Goal: Task Accomplishment & Management: Complete application form

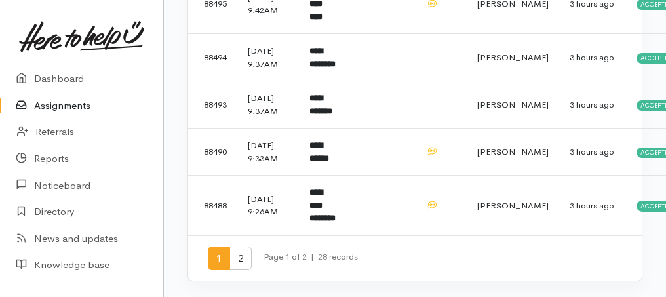
scroll to position [1129, 0]
click at [324, 208] on b "**********" at bounding box center [322, 205] width 26 height 34
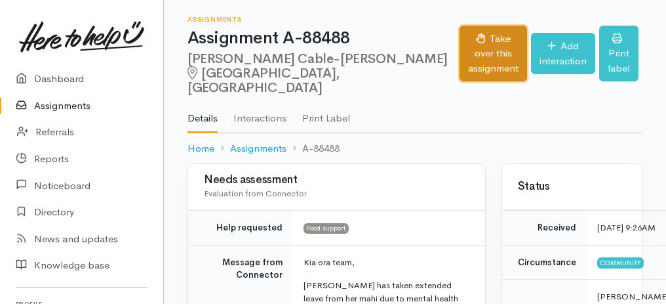
click at [460, 50] on button "Take over this assignment" at bounding box center [494, 54] width 68 height 56
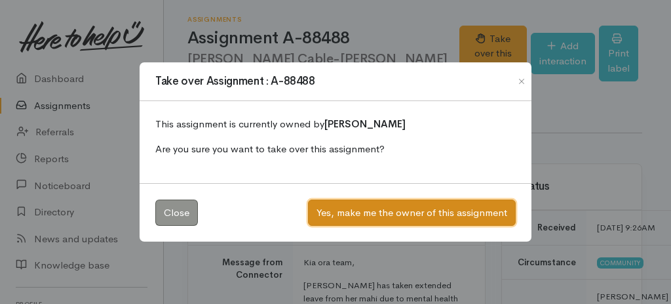
click at [438, 212] on button "Yes, make me the owner of this assignment" at bounding box center [412, 212] width 208 height 27
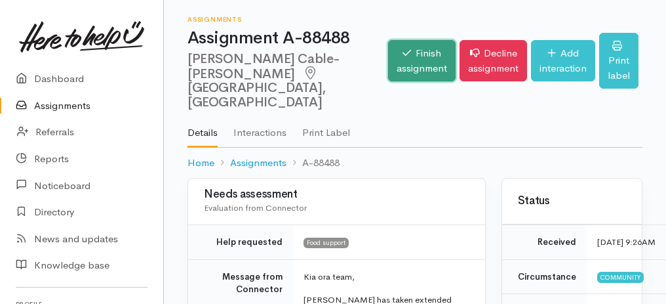
click at [401, 54] on link "Finish assignment" at bounding box center [422, 60] width 68 height 41
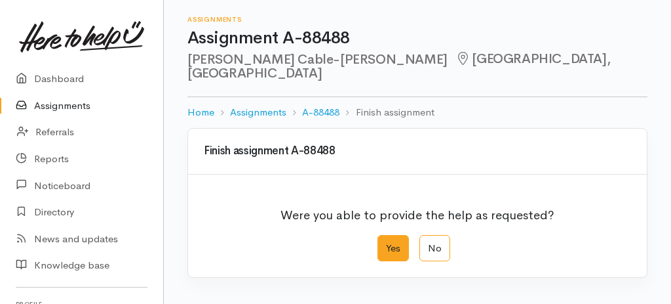
click at [391, 235] on label "Yes" at bounding box center [393, 248] width 31 height 27
click at [386, 235] on input "Yes" at bounding box center [382, 239] width 9 height 9
radio input "true"
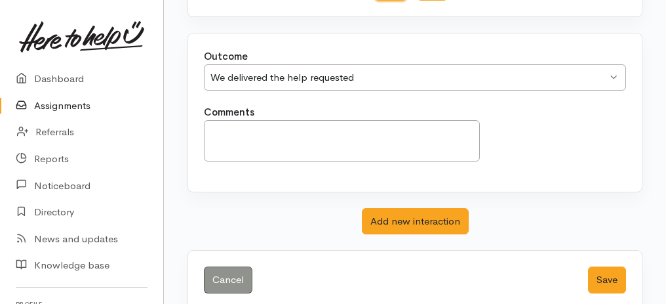
scroll to position [261, 0]
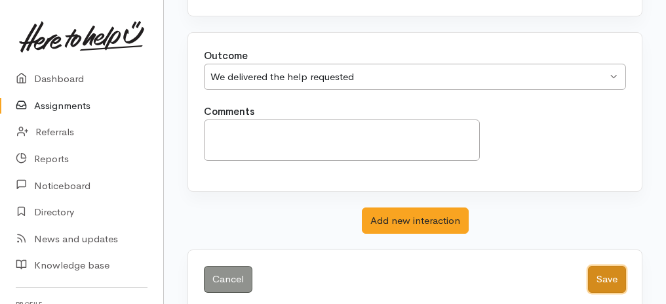
click at [604, 265] on button "Save" at bounding box center [607, 278] width 38 height 27
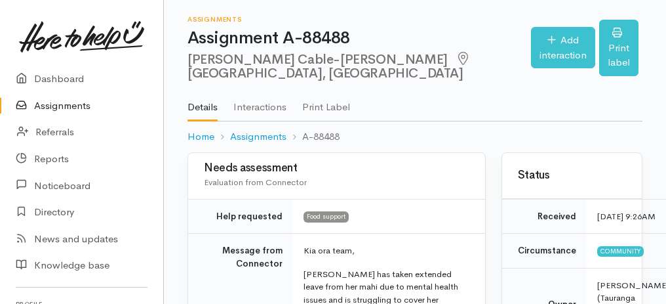
click at [71, 106] on link "Assignments" at bounding box center [81, 105] width 163 height 27
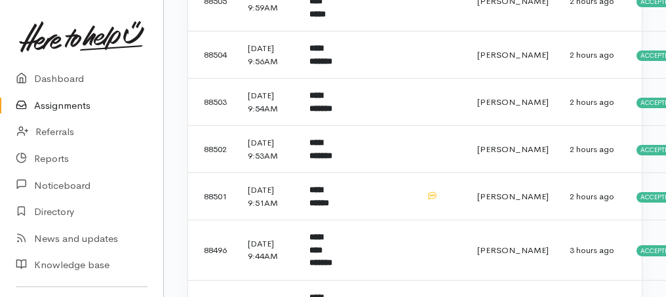
scroll to position [743, 0]
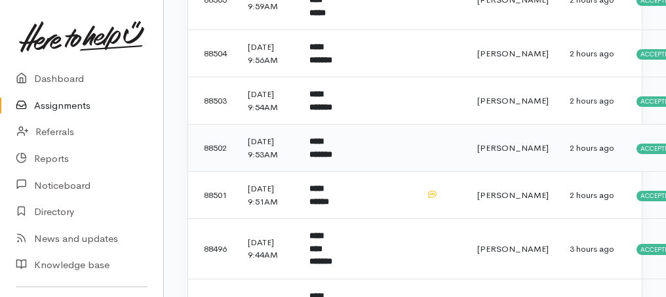
click at [332, 159] on b "**********" at bounding box center [320, 148] width 23 height 22
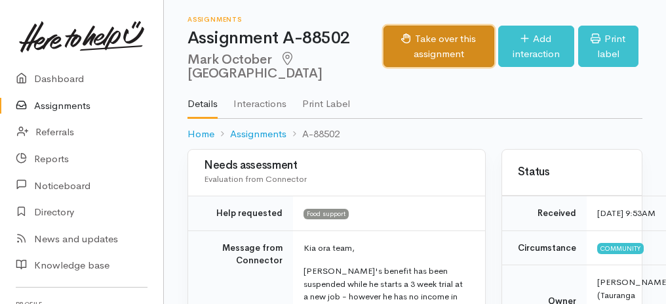
click at [433, 65] on button "Take over this assignment" at bounding box center [438, 46] width 110 height 41
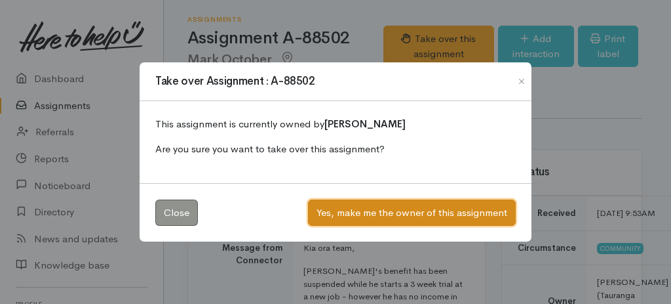
click at [406, 214] on button "Yes, make me the owner of this assignment" at bounding box center [412, 212] width 208 height 27
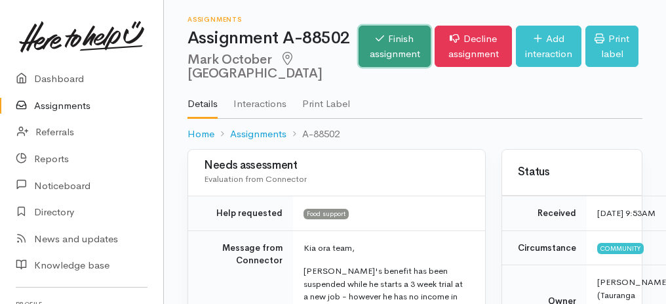
click at [361, 64] on link "Finish assignment" at bounding box center [395, 46] width 72 height 41
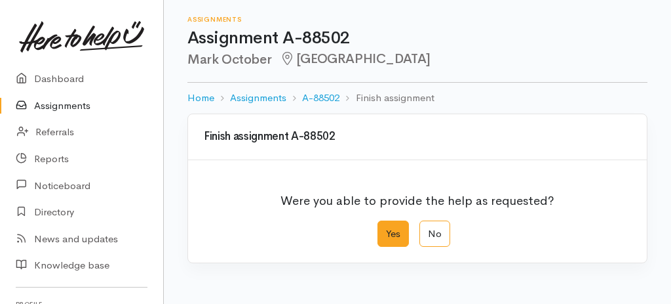
click at [394, 222] on label "Yes" at bounding box center [393, 233] width 31 height 27
click at [386, 222] on input "Yes" at bounding box center [382, 224] width 9 height 9
radio input "true"
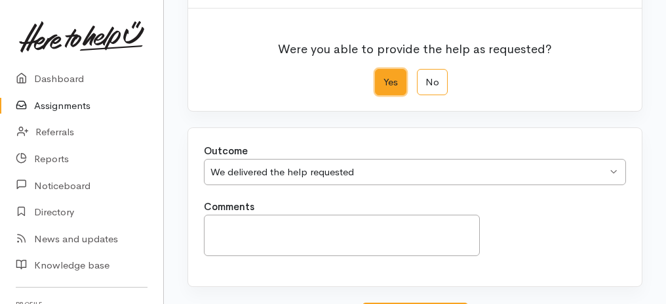
scroll to position [218, 0]
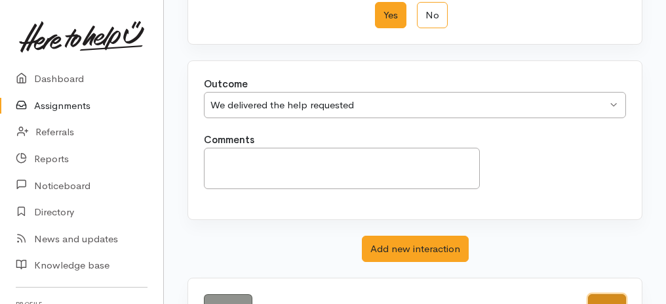
click at [596, 299] on button "Save" at bounding box center [607, 307] width 38 height 27
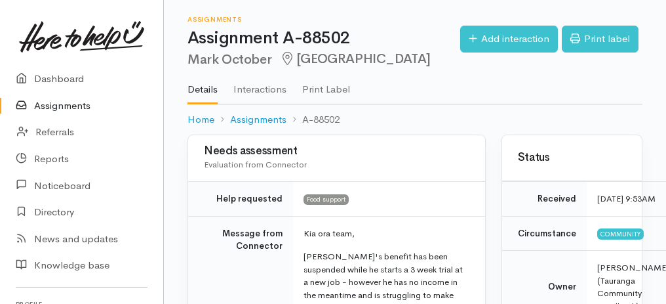
click at [50, 104] on link "Assignments" at bounding box center [81, 105] width 163 height 27
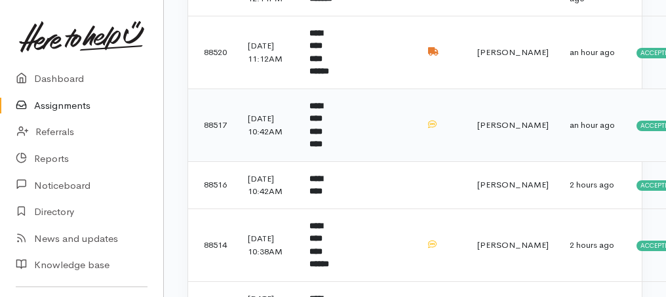
scroll to position [262, 0]
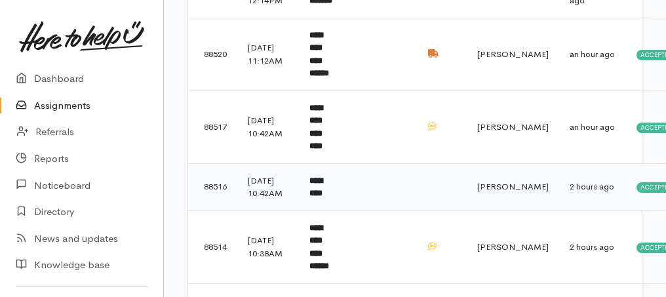
click at [323, 180] on b "*********" at bounding box center [315, 187] width 13 height 22
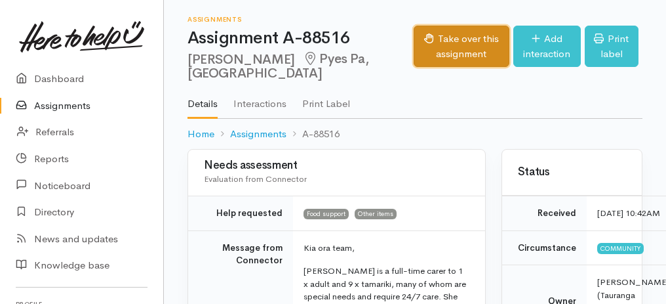
click at [444, 60] on button "Take over this assignment" at bounding box center [462, 46] width 96 height 41
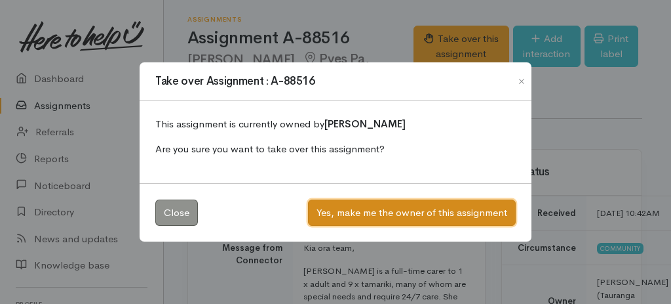
click at [413, 208] on button "Yes, make me the owner of this assignment" at bounding box center [412, 212] width 208 height 27
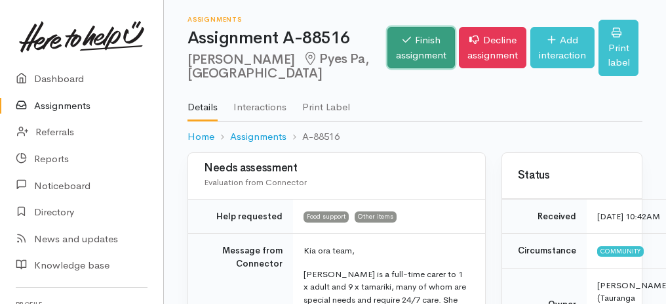
click at [387, 56] on link "Finish assignment" at bounding box center [421, 47] width 68 height 41
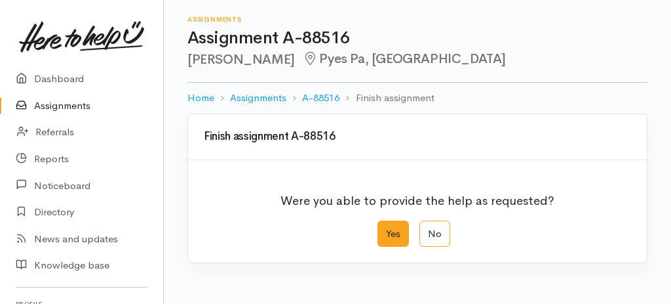
click at [384, 238] on label "Yes" at bounding box center [393, 233] width 31 height 27
click at [384, 229] on input "Yes" at bounding box center [382, 224] width 9 height 9
radio input "true"
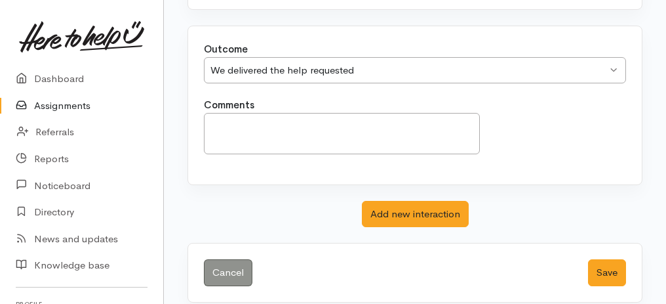
scroll to position [261, 0]
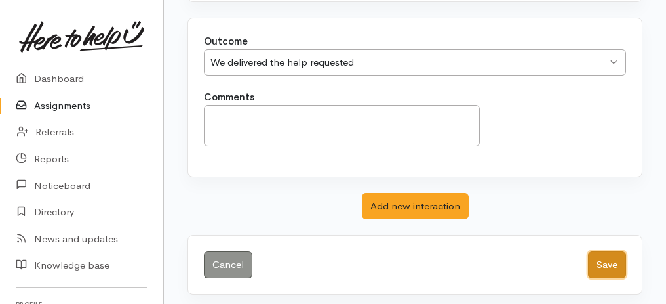
click at [616, 255] on button "Save" at bounding box center [607, 264] width 38 height 27
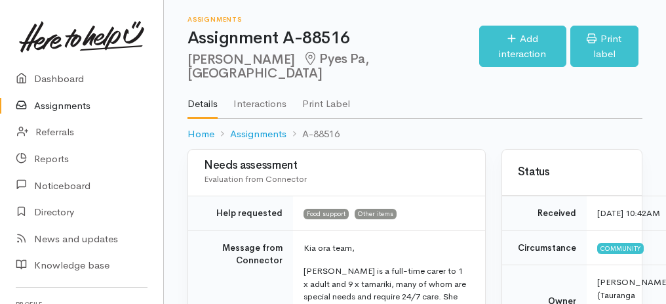
click at [77, 104] on link "Assignments" at bounding box center [81, 105] width 163 height 27
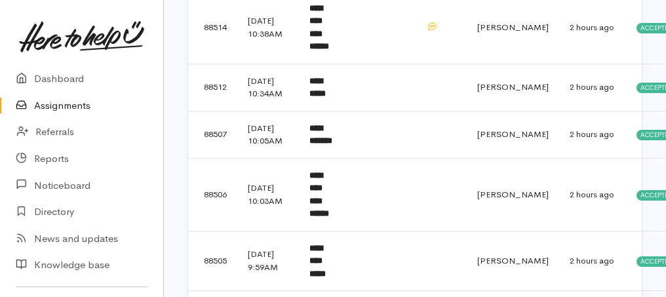
scroll to position [437, 0]
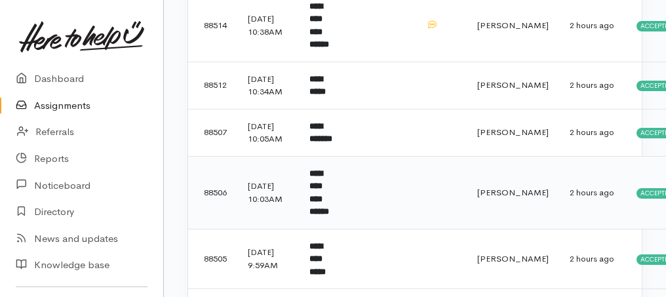
click at [325, 199] on b "**********" at bounding box center [319, 192] width 20 height 47
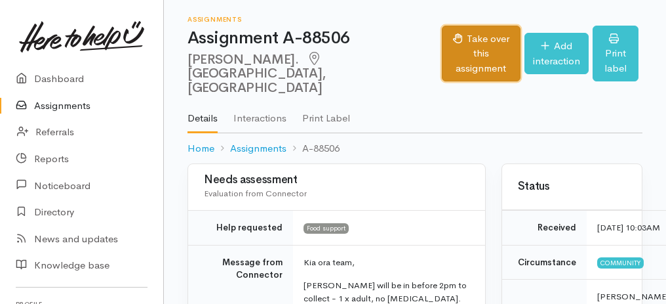
click at [442, 56] on button "Take over this assignment" at bounding box center [481, 54] width 79 height 56
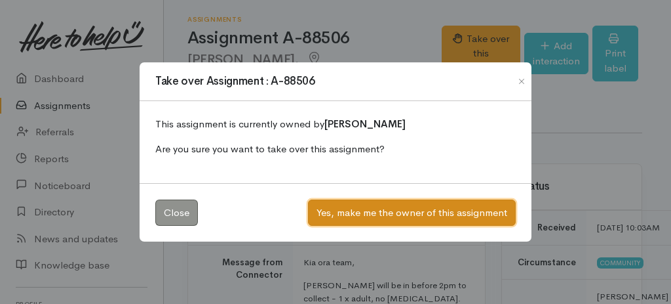
click at [423, 208] on button "Yes, make me the owner of this assignment" at bounding box center [412, 212] width 208 height 27
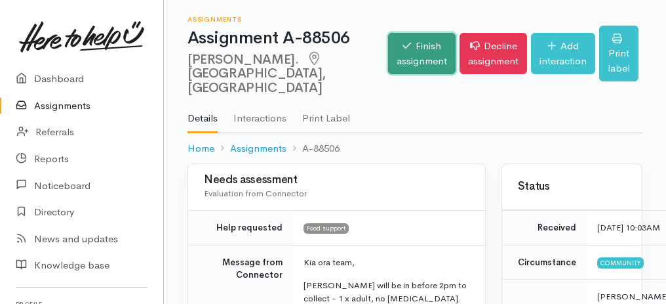
click at [388, 46] on link "Finish assignment" at bounding box center [422, 53] width 68 height 41
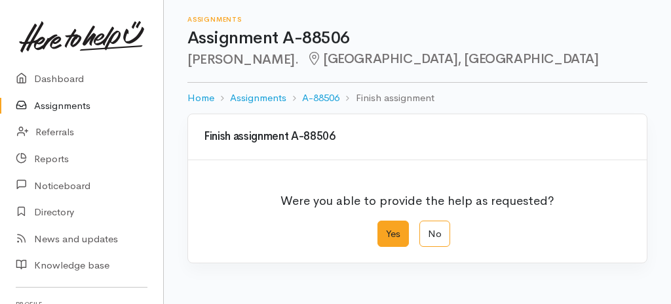
click at [401, 233] on label "Yes" at bounding box center [393, 233] width 31 height 27
click at [386, 229] on input "Yes" at bounding box center [382, 224] width 9 height 9
radio input "true"
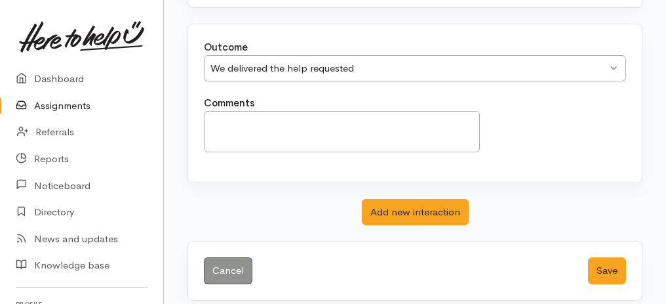
scroll to position [261, 0]
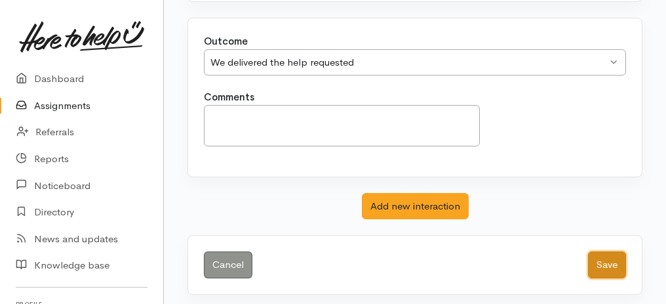
click at [610, 260] on button "Save" at bounding box center [607, 264] width 38 height 27
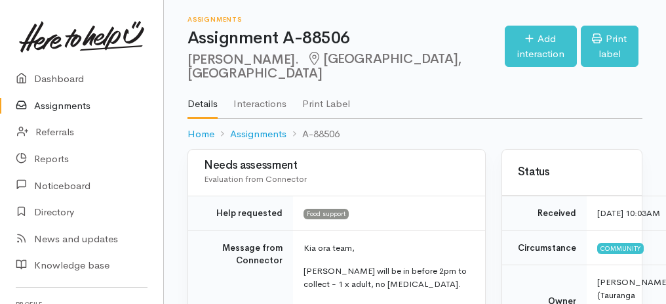
click at [50, 106] on link "Assignments" at bounding box center [81, 105] width 163 height 27
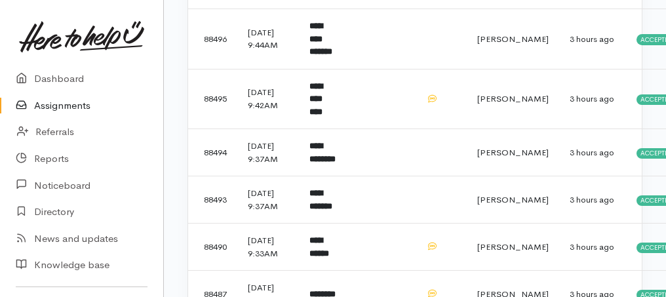
scroll to position [787, 0]
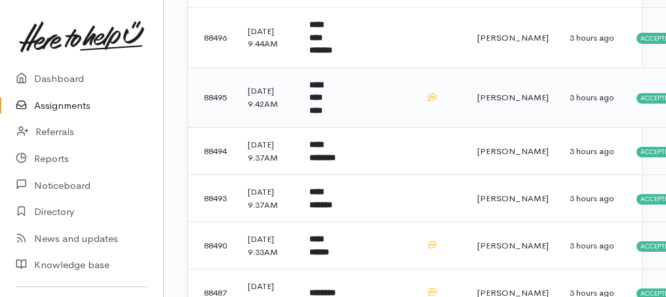
click at [321, 115] on b "**********" at bounding box center [315, 98] width 13 height 34
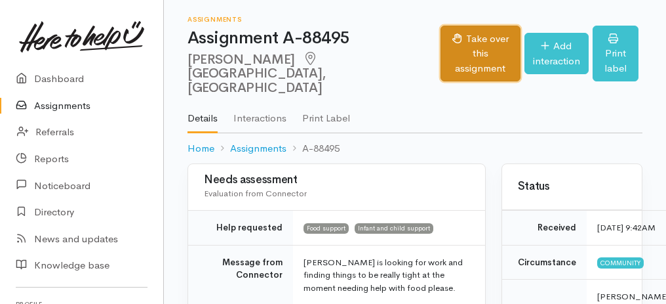
click at [467, 55] on button "Take over this assignment" at bounding box center [480, 54] width 79 height 56
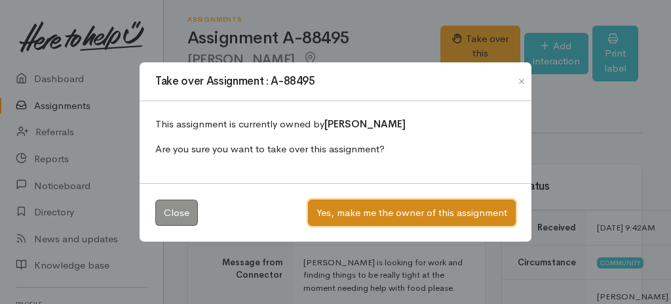
click at [374, 212] on button "Yes, make me the owner of this assignment" at bounding box center [412, 212] width 208 height 27
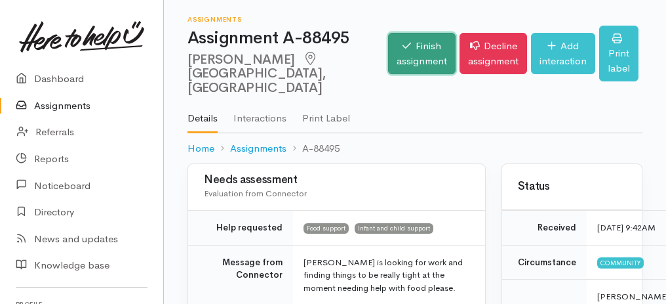
click at [399, 35] on link "Finish assignment" at bounding box center [422, 53] width 68 height 41
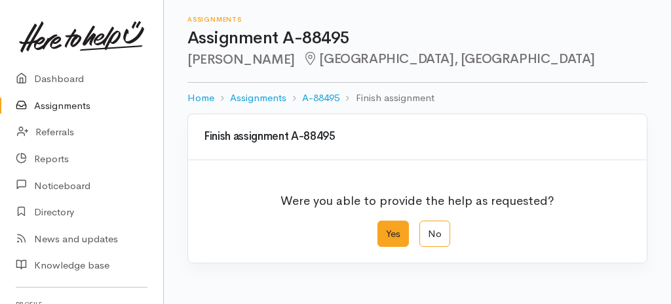
click at [393, 236] on label "Yes" at bounding box center [393, 233] width 31 height 27
click at [386, 229] on input "Yes" at bounding box center [382, 224] width 9 height 9
radio input "true"
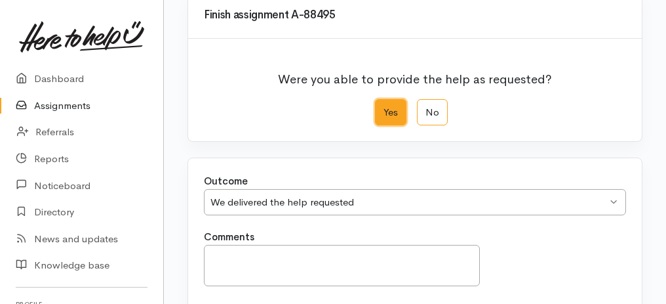
scroll to position [218, 0]
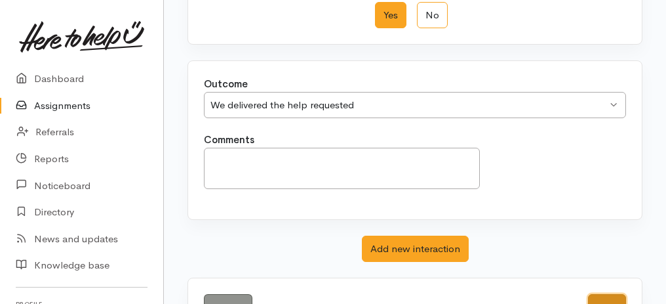
click at [593, 296] on button "Save" at bounding box center [607, 307] width 38 height 27
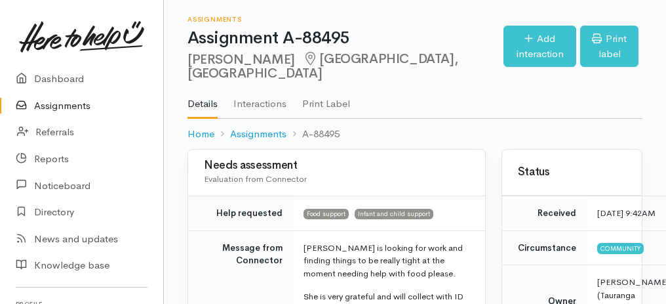
click at [65, 110] on link "Assignments" at bounding box center [81, 105] width 163 height 27
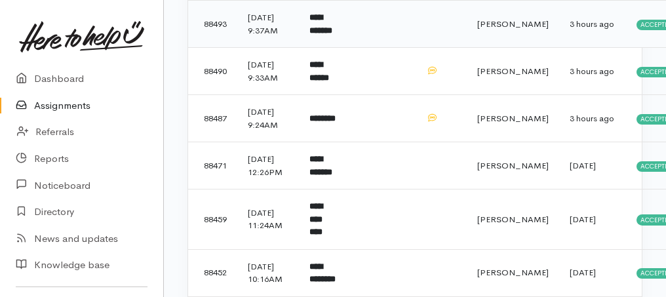
scroll to position [1129, 0]
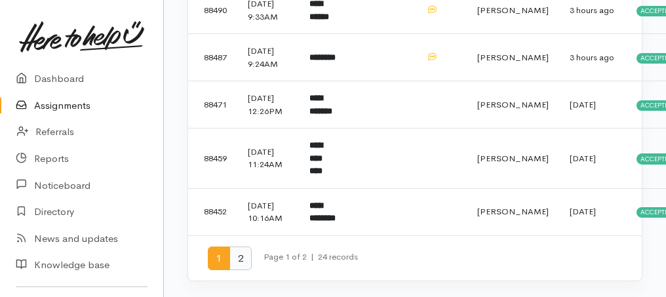
click at [245, 258] on span "2" at bounding box center [240, 258] width 22 height 24
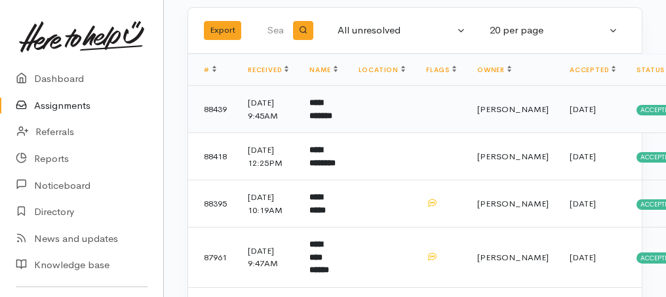
scroll to position [174, 0]
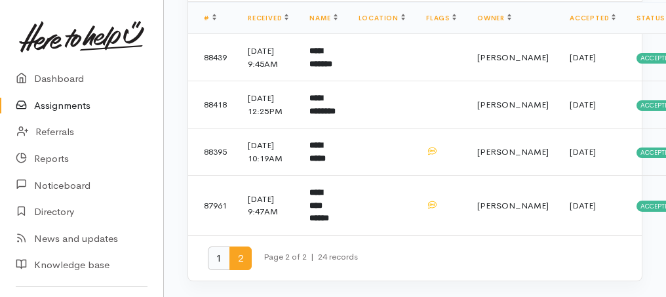
click at [224, 254] on span "1" at bounding box center [219, 258] width 22 height 24
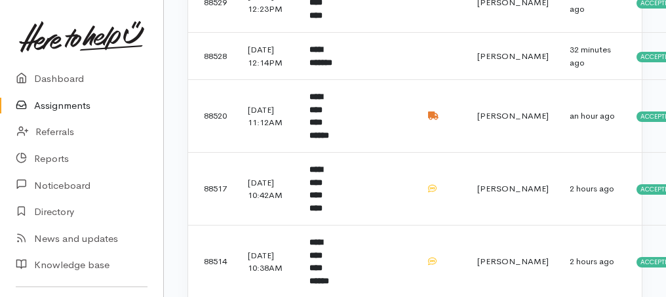
scroll to position [349, 0]
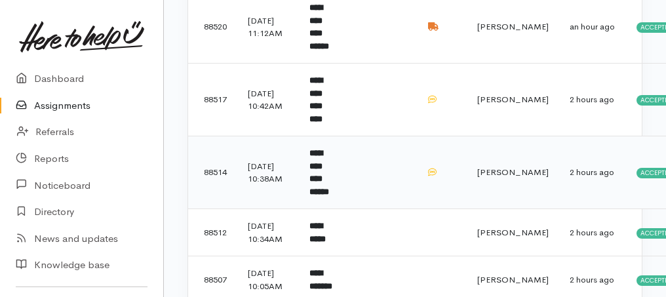
click at [329, 149] on b "**********" at bounding box center [319, 172] width 20 height 47
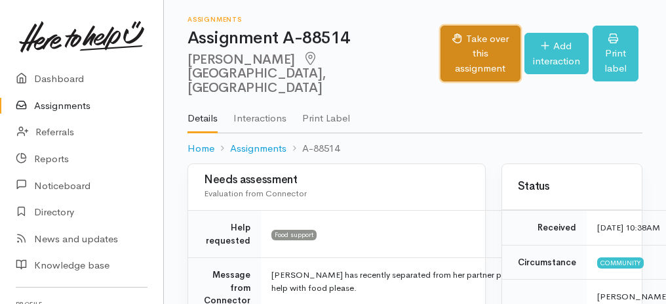
click at [452, 36] on icon "button" at bounding box center [457, 38] width 10 height 10
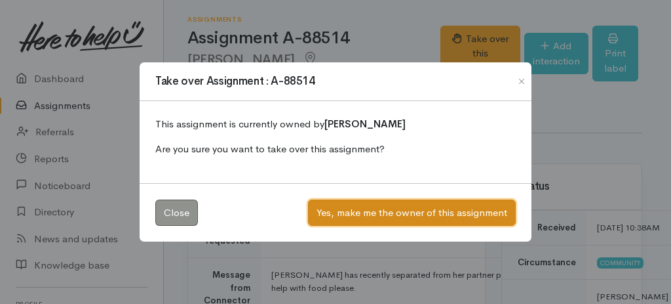
click at [399, 216] on button "Yes, make me the owner of this assignment" at bounding box center [412, 212] width 208 height 27
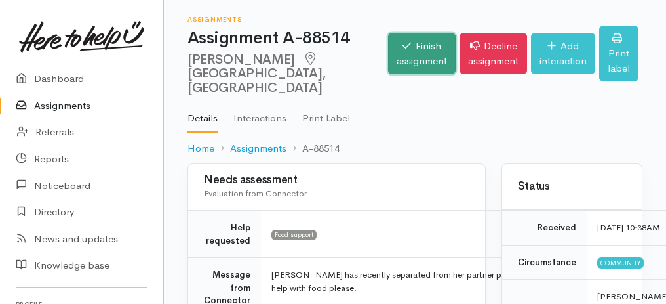
click at [388, 55] on link "Finish assignment" at bounding box center [422, 53] width 68 height 41
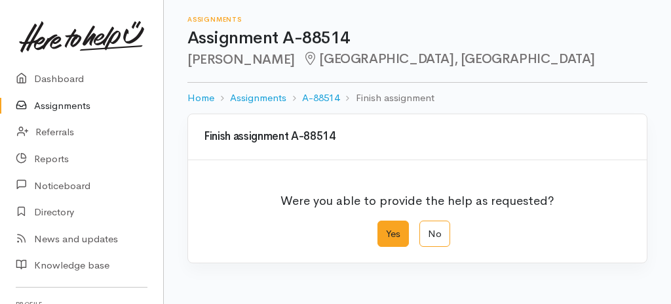
click at [397, 228] on label "Yes" at bounding box center [393, 233] width 31 height 27
click at [386, 228] on input "Yes" at bounding box center [382, 224] width 9 height 9
radio input "true"
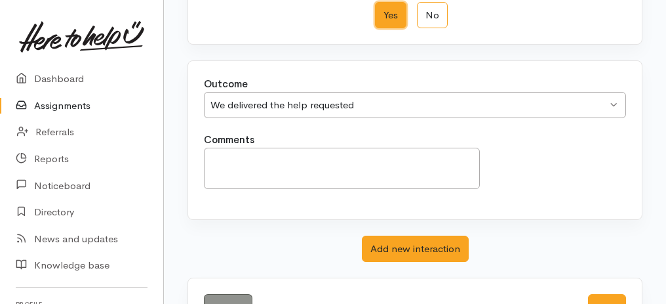
scroll to position [261, 0]
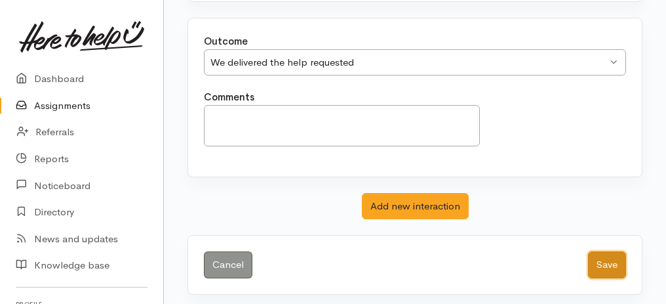
click at [608, 265] on button "Save" at bounding box center [607, 264] width 38 height 27
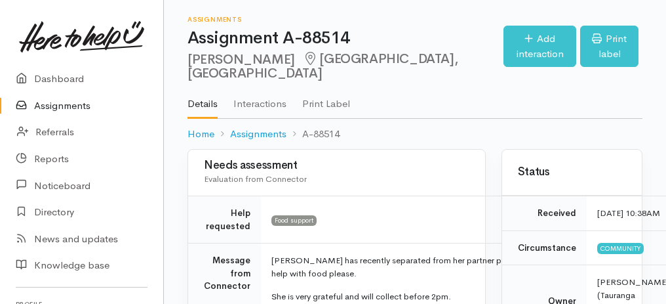
click at [47, 100] on link "Assignments" at bounding box center [81, 105] width 163 height 27
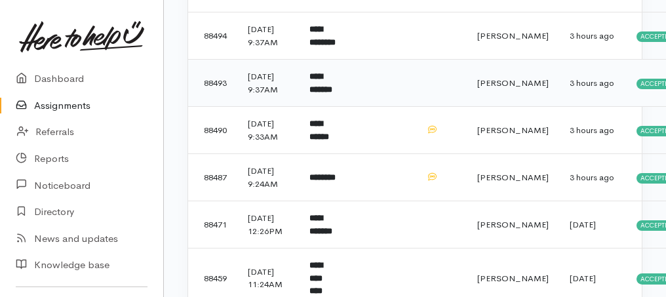
scroll to position [830, 0]
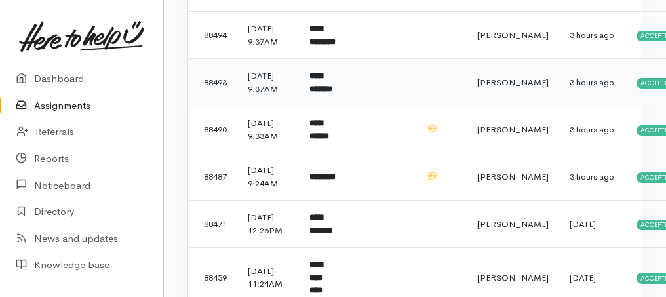
click at [321, 140] on b "**********" at bounding box center [319, 130] width 20 height 22
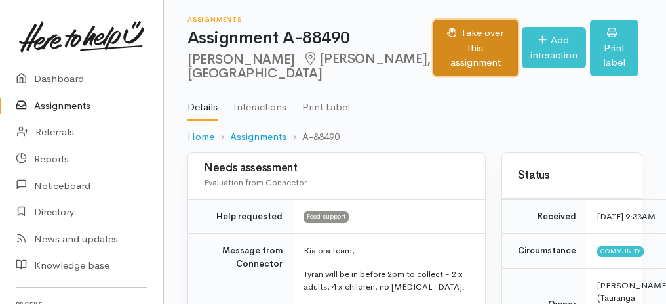
click at [433, 45] on button "Take over this assignment" at bounding box center [475, 48] width 85 height 56
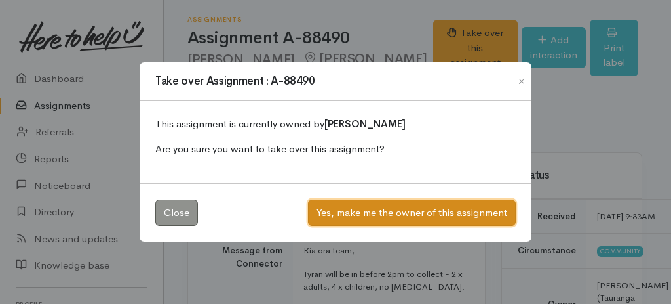
click at [414, 210] on button "Yes, make me the owner of this assignment" at bounding box center [412, 212] width 208 height 27
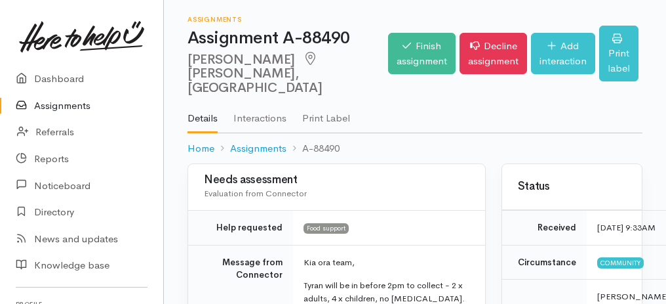
click at [388, 61] on link "Finish assignment" at bounding box center [422, 53] width 68 height 41
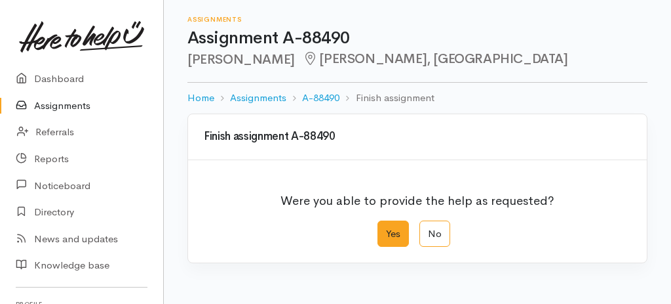
click at [400, 229] on label "Yes" at bounding box center [393, 233] width 31 height 27
click at [386, 229] on input "Yes" at bounding box center [382, 224] width 9 height 9
radio input "true"
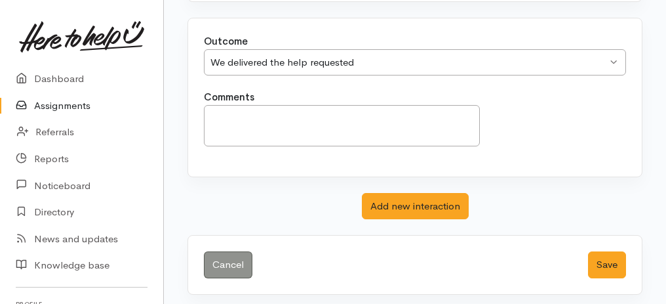
scroll to position [261, 0]
click at [606, 256] on button "Save" at bounding box center [607, 264] width 38 height 27
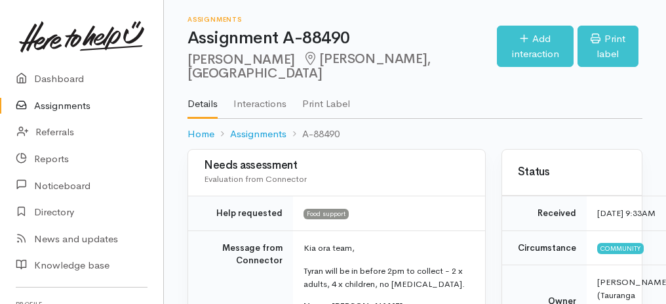
click at [54, 110] on link "Assignments" at bounding box center [81, 105] width 163 height 27
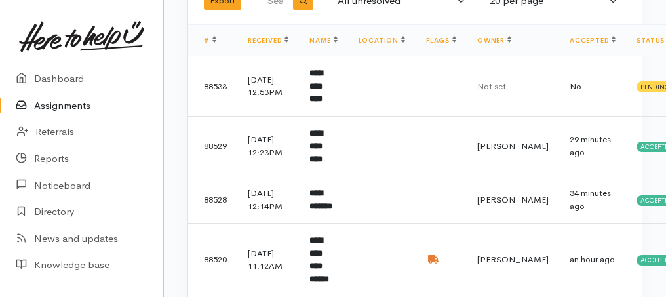
scroll to position [36, 0]
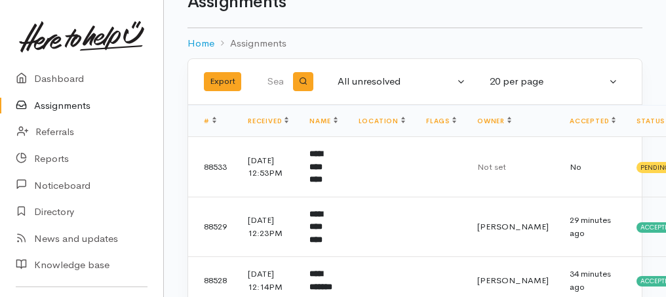
click at [45, 105] on link "Assignments" at bounding box center [81, 105] width 163 height 27
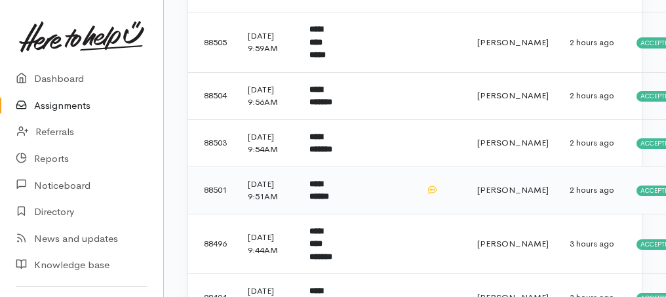
scroll to position [656, 0]
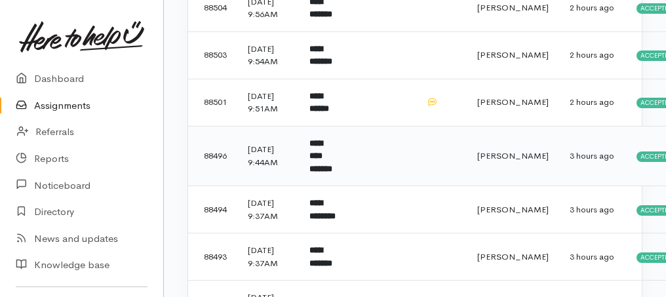
click at [322, 186] on td "**********" at bounding box center [323, 156] width 49 height 60
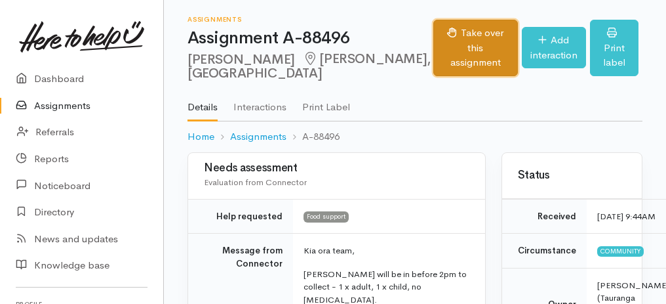
click at [433, 44] on button "Take over this assignment" at bounding box center [475, 48] width 85 height 56
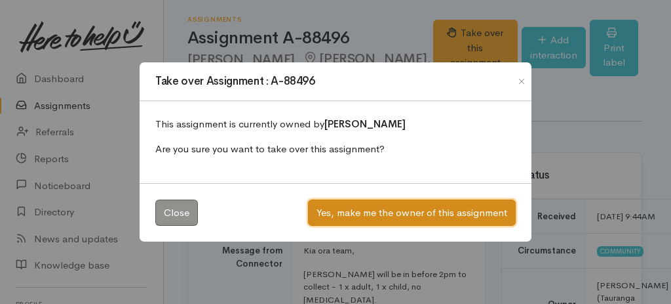
click at [348, 213] on button "Yes, make me the owner of this assignment" at bounding box center [412, 212] width 208 height 27
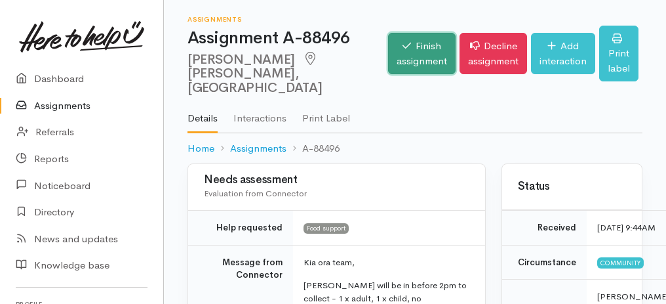
click at [391, 62] on link "Finish assignment" at bounding box center [422, 53] width 68 height 41
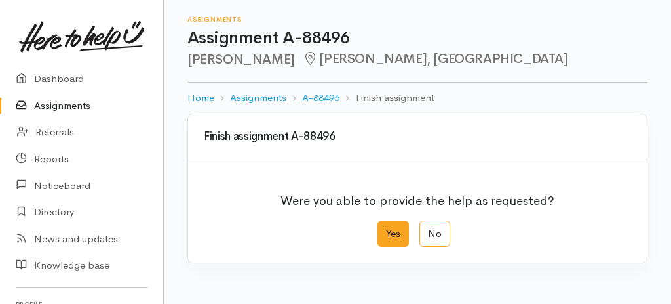
click at [396, 226] on label "Yes" at bounding box center [393, 233] width 31 height 27
click at [386, 226] on input "Yes" at bounding box center [382, 224] width 9 height 9
radio input "true"
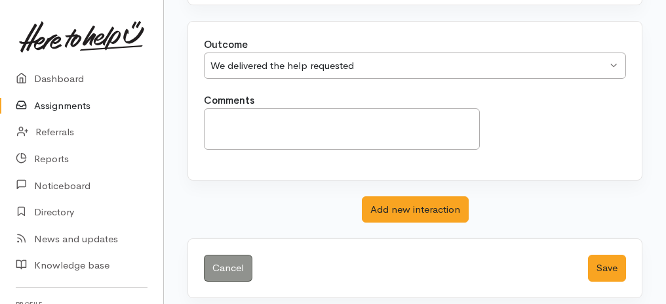
scroll to position [261, 0]
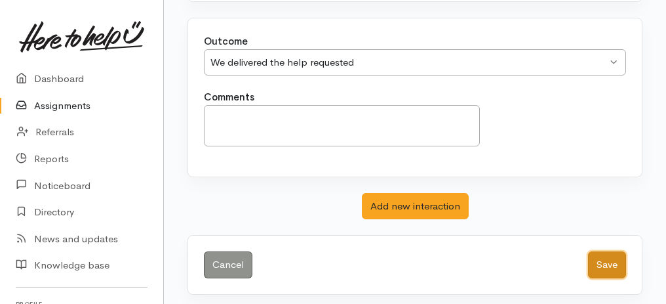
click at [603, 256] on button "Save" at bounding box center [607, 264] width 38 height 27
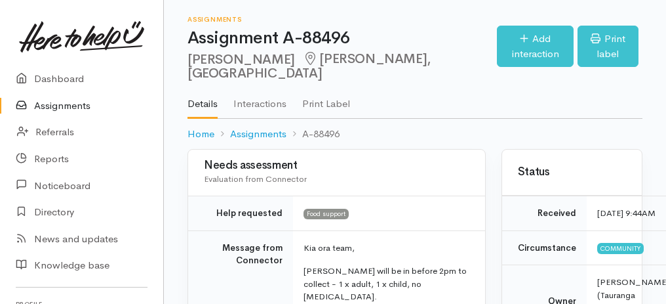
click at [60, 107] on link "Assignments" at bounding box center [81, 105] width 163 height 27
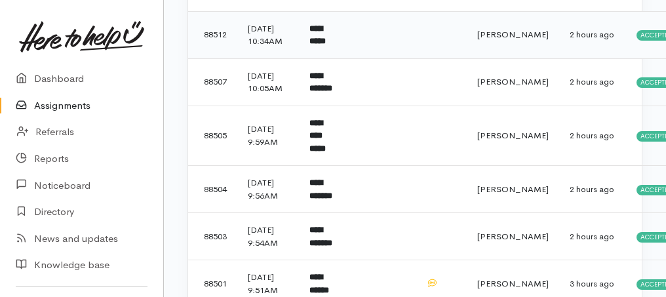
scroll to position [612, 0]
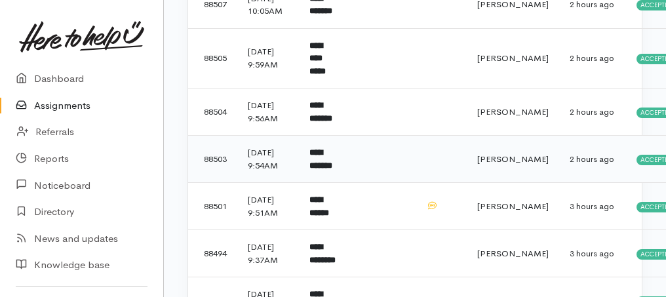
click at [326, 170] on b "**********" at bounding box center [320, 159] width 23 height 22
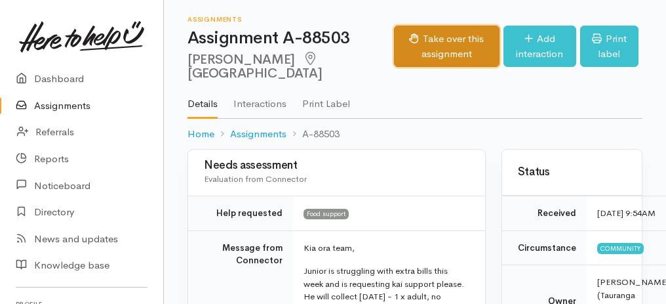
click at [425, 67] on button "Take over this assignment" at bounding box center [447, 46] width 106 height 41
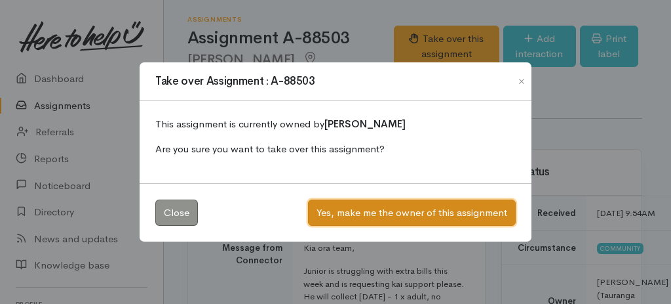
click at [361, 207] on button "Yes, make me the owner of this assignment" at bounding box center [412, 212] width 208 height 27
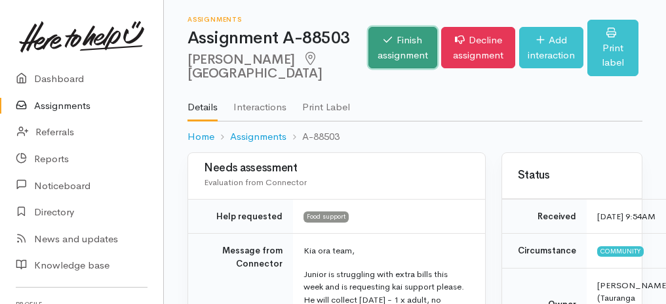
click at [380, 49] on link "Finish assignment" at bounding box center [402, 47] width 69 height 41
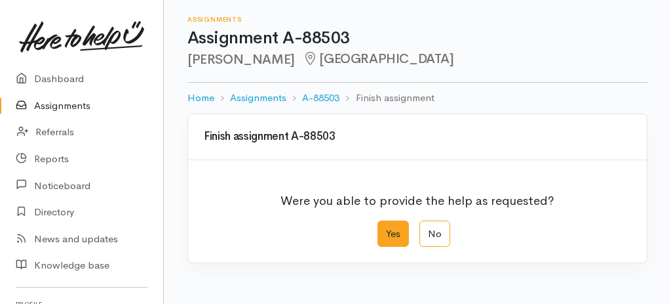
click at [394, 241] on label "Yes" at bounding box center [393, 233] width 31 height 27
click at [386, 229] on input "Yes" at bounding box center [382, 224] width 9 height 9
radio input "true"
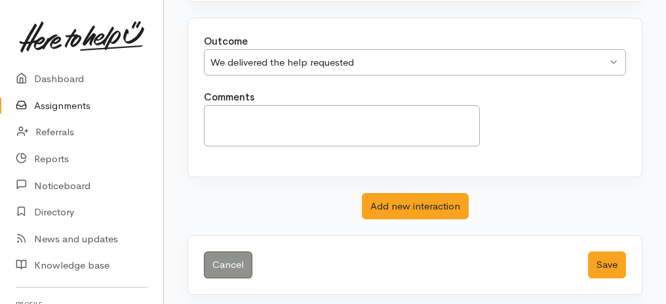
scroll to position [261, 0]
click at [608, 258] on button "Save" at bounding box center [607, 264] width 38 height 27
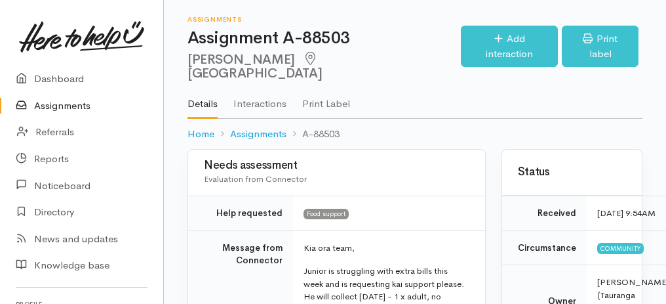
click at [71, 109] on link "Assignments" at bounding box center [81, 105] width 163 height 27
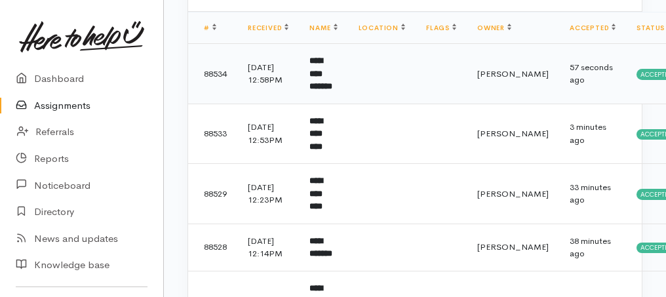
scroll to position [174, 0]
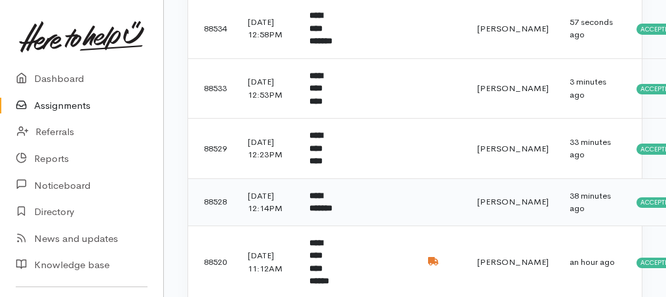
click at [333, 206] on td "**********" at bounding box center [323, 201] width 49 height 47
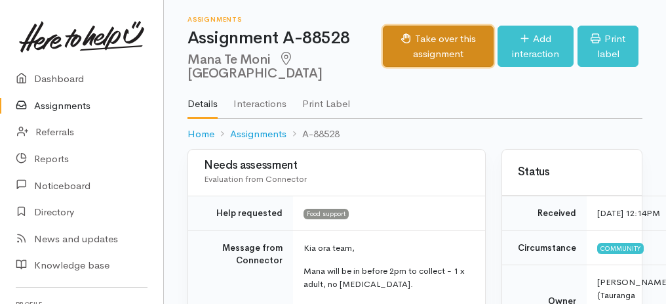
click at [423, 43] on button "Take over this assignment" at bounding box center [438, 46] width 111 height 41
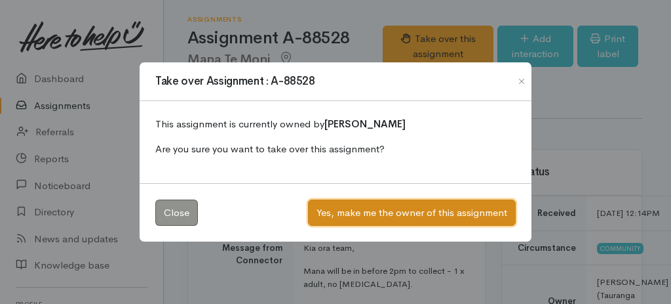
click at [405, 215] on button "Yes, make me the owner of this assignment" at bounding box center [412, 212] width 208 height 27
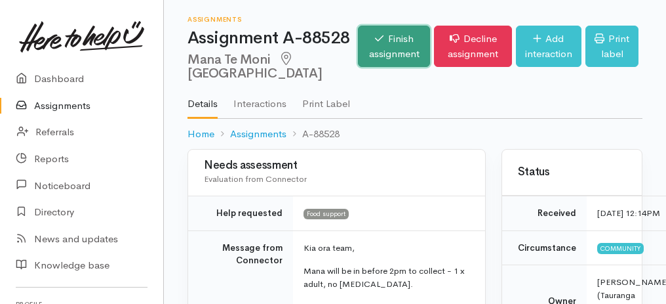
click at [367, 54] on link "Finish assignment" at bounding box center [394, 46] width 72 height 41
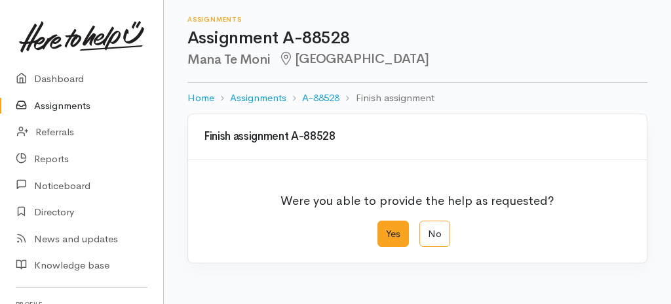
click at [399, 223] on label "Yes" at bounding box center [393, 233] width 31 height 27
click at [386, 223] on input "Yes" at bounding box center [382, 224] width 9 height 9
radio input "true"
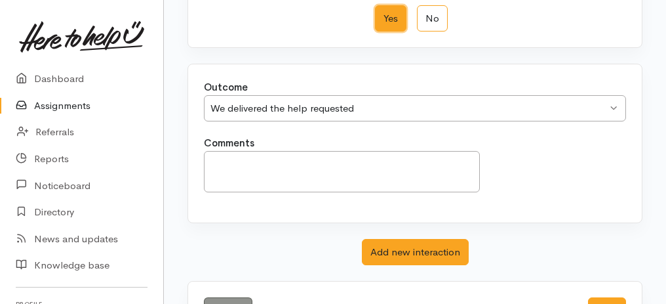
scroll to position [261, 0]
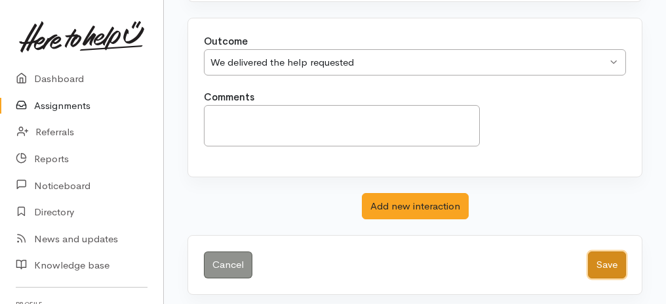
click at [614, 256] on button "Save" at bounding box center [607, 264] width 38 height 27
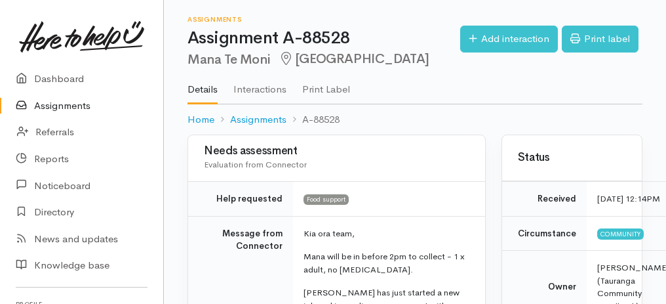
click at [63, 106] on link "Assignments" at bounding box center [81, 105] width 163 height 27
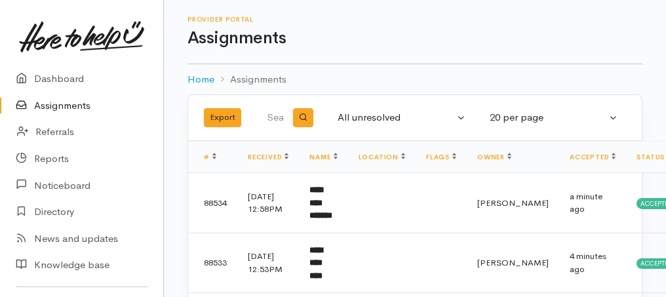
click at [57, 107] on link "Assignments" at bounding box center [81, 105] width 163 height 27
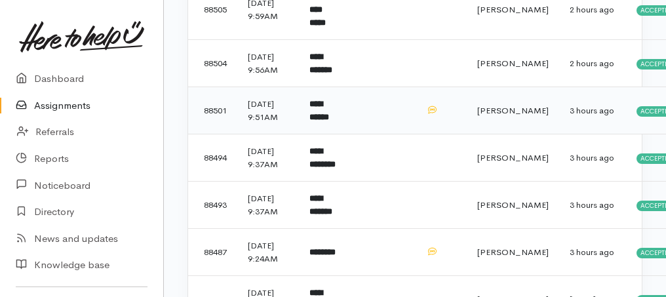
scroll to position [699, 0]
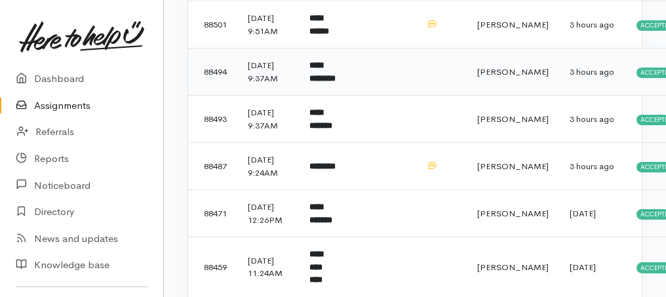
click at [328, 83] on b "**********" at bounding box center [322, 72] width 26 height 22
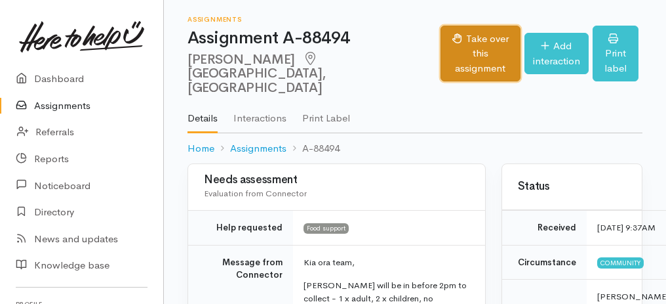
click at [441, 57] on button "Take over this assignment" at bounding box center [480, 54] width 79 height 56
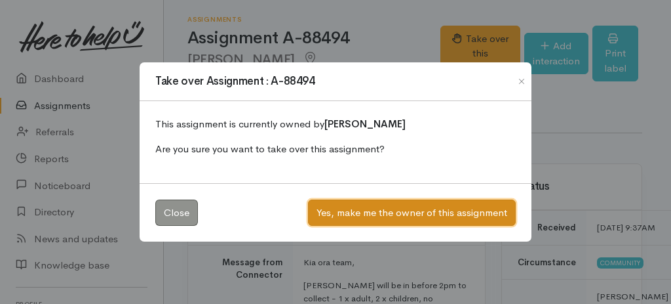
click at [394, 210] on button "Yes, make me the owner of this assignment" at bounding box center [412, 212] width 208 height 27
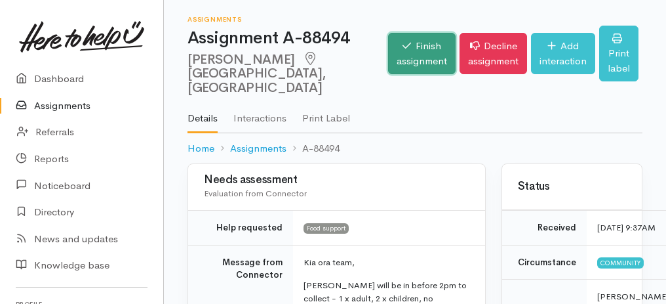
click at [388, 47] on link "Finish assignment" at bounding box center [422, 53] width 68 height 41
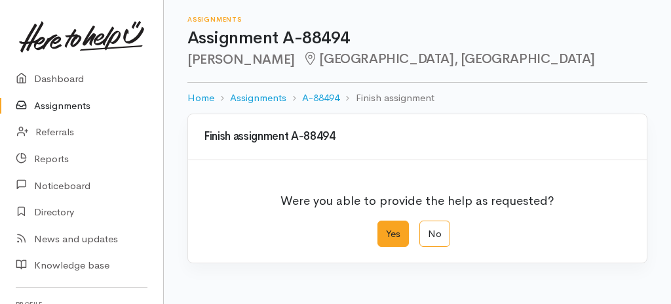
click at [394, 241] on label "Yes" at bounding box center [393, 233] width 31 height 27
click at [386, 229] on input "Yes" at bounding box center [382, 224] width 9 height 9
radio input "true"
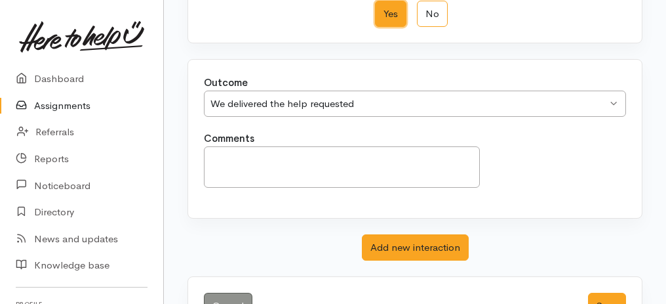
scroll to position [261, 0]
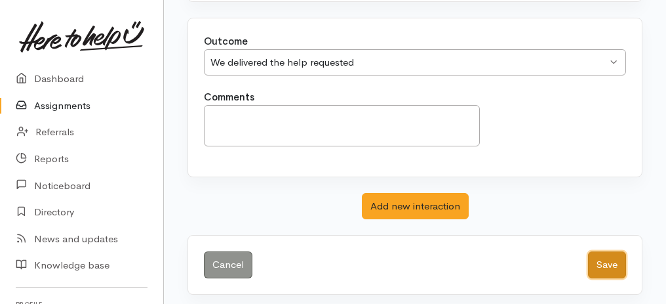
click at [623, 265] on button "Save" at bounding box center [607, 264] width 38 height 27
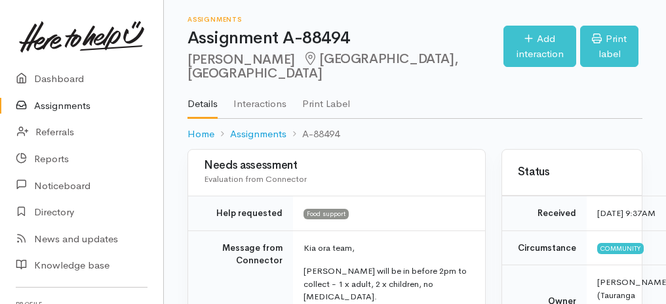
click at [60, 109] on link "Assignments" at bounding box center [81, 105] width 163 height 27
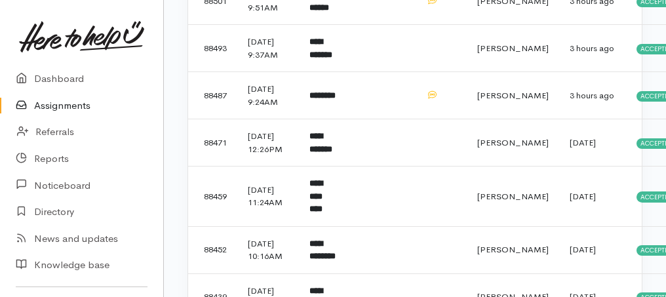
scroll to position [787, 0]
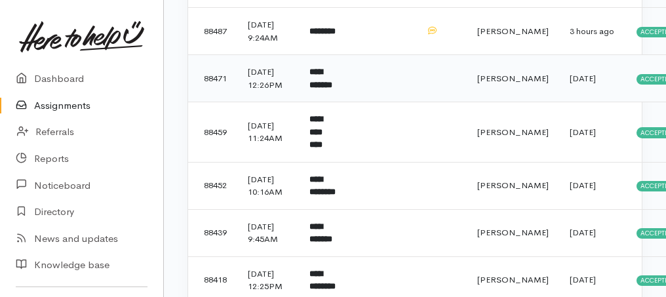
click at [317, 89] on b "**********" at bounding box center [320, 79] width 23 height 22
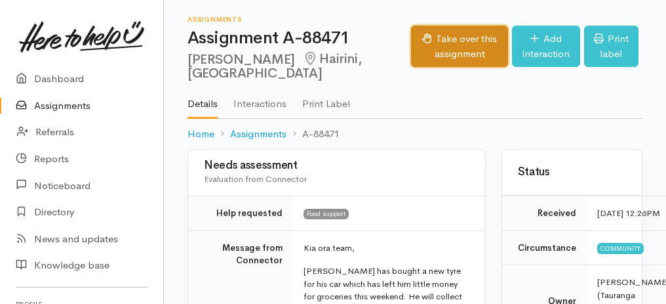
click at [431, 58] on button "Take over this assignment" at bounding box center [460, 46] width 98 height 41
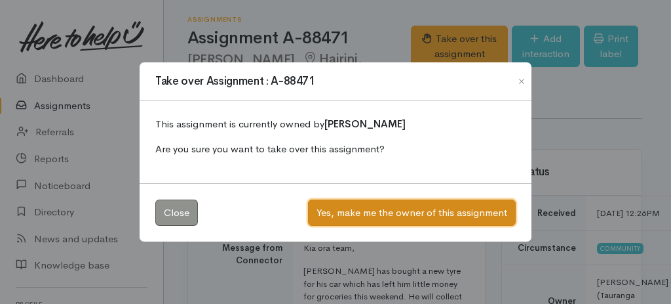
click at [423, 205] on button "Yes, make me the owner of this assignment" at bounding box center [412, 212] width 208 height 27
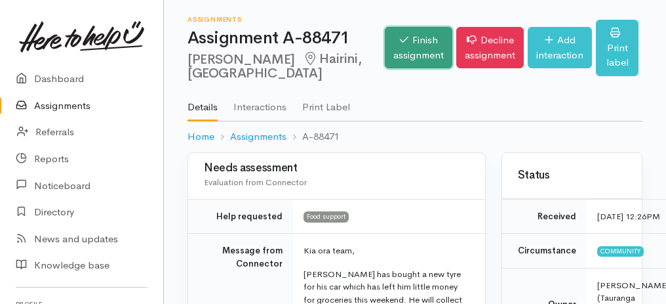
click at [385, 66] on link "Finish assignment" at bounding box center [419, 47] width 68 height 41
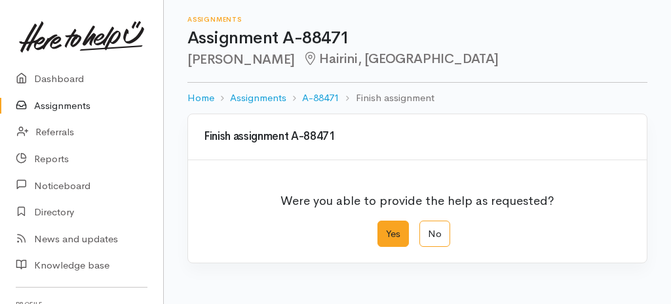
click at [395, 233] on label "Yes" at bounding box center [393, 233] width 31 height 27
click at [386, 229] on input "Yes" at bounding box center [382, 224] width 9 height 9
radio input "true"
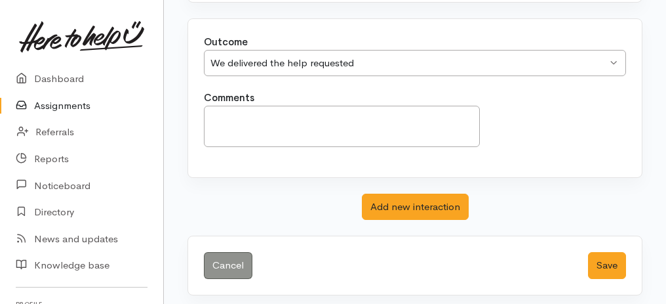
scroll to position [261, 0]
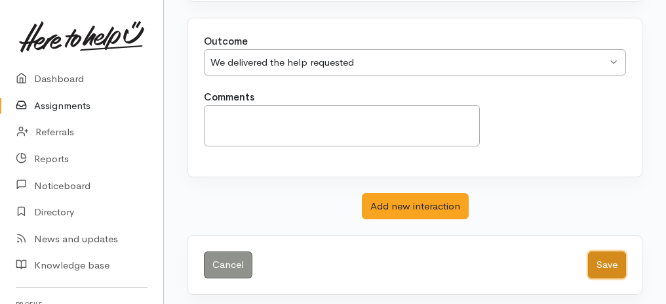
click at [597, 264] on button "Save" at bounding box center [607, 264] width 38 height 27
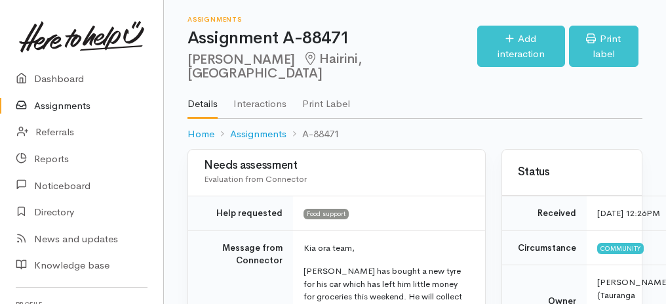
click at [58, 111] on link "Assignments" at bounding box center [81, 105] width 163 height 27
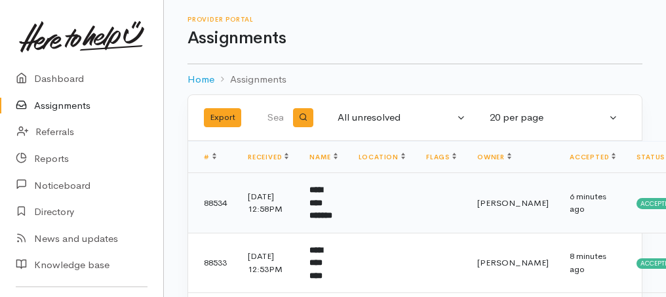
click at [323, 209] on b "**********" at bounding box center [320, 203] width 23 height 34
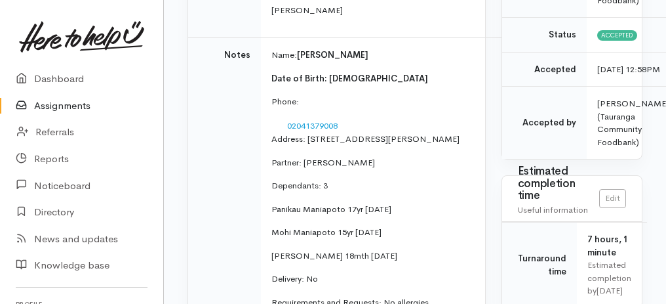
scroll to position [262, 0]
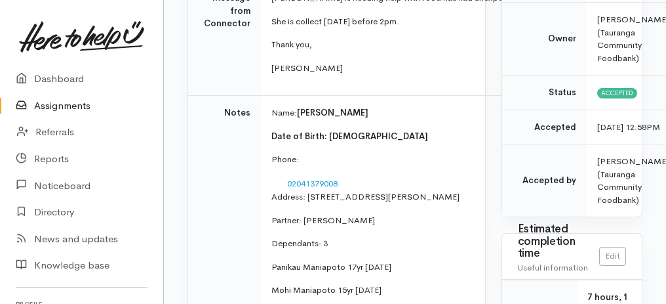
click at [62, 114] on link "Assignments" at bounding box center [81, 105] width 163 height 27
